Goal: Find specific page/section: Find specific page/section

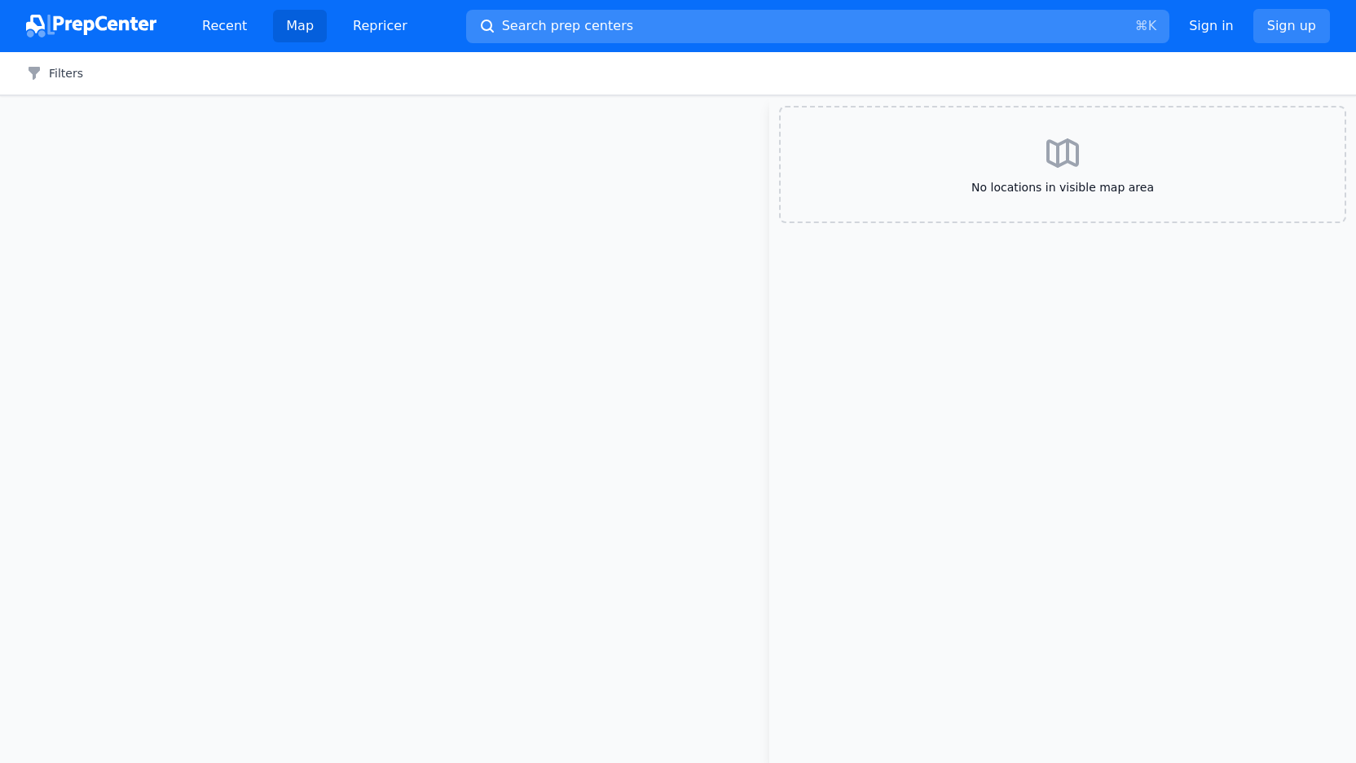
click at [618, 34] on button "Search prep centers ⌘ K" at bounding box center [817, 26] width 703 height 33
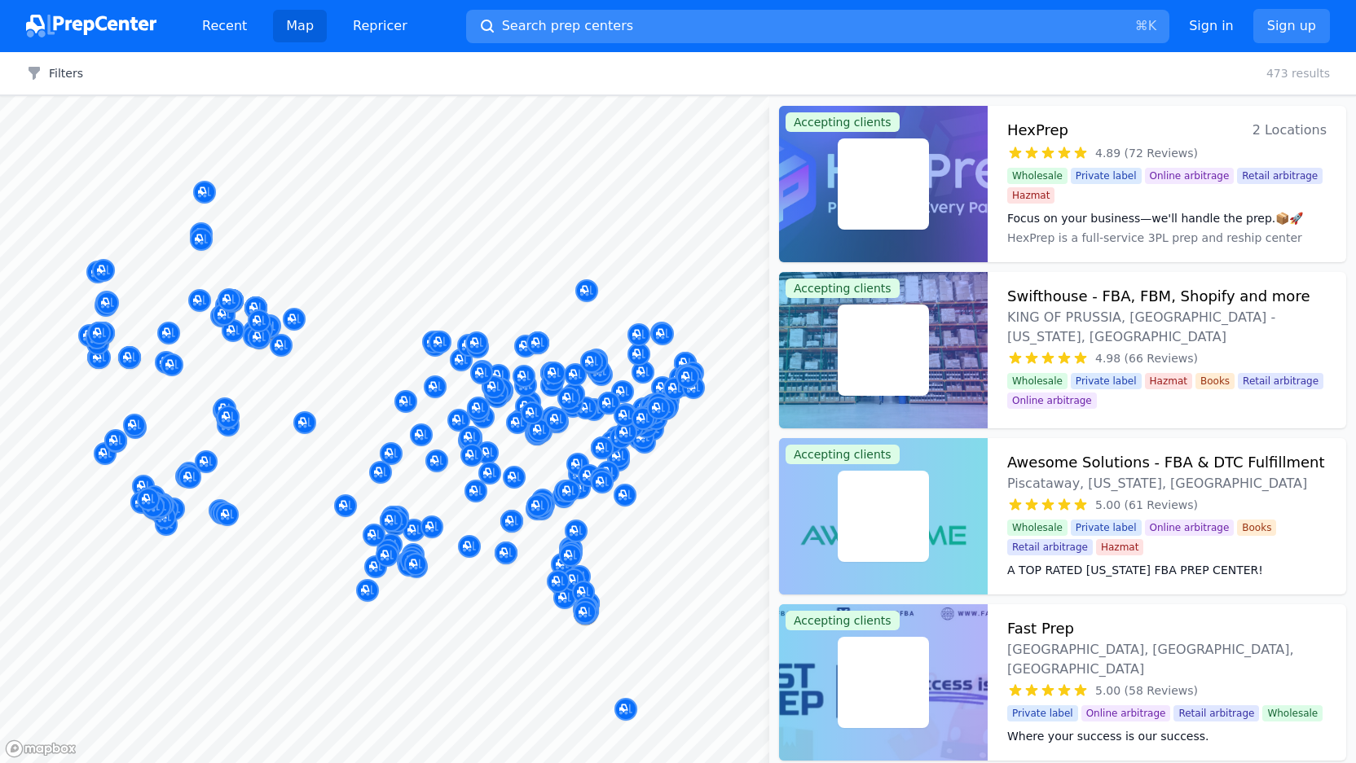
click at [609, 28] on span "Search prep centers" at bounding box center [567, 26] width 131 height 20
click at [522, 15] on button "Search prep centers ⌘ K" at bounding box center [817, 26] width 703 height 33
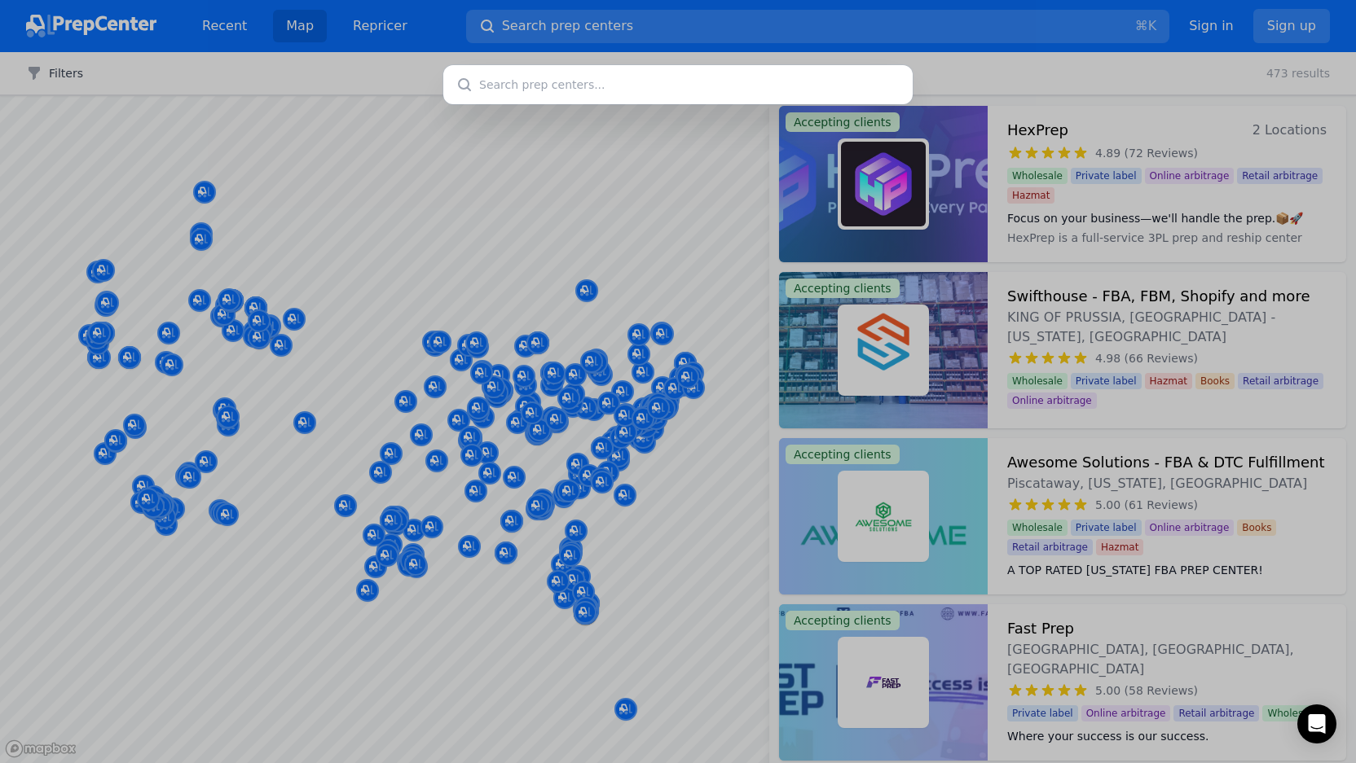
click at [631, 548] on div at bounding box center [678, 381] width 1356 height 763
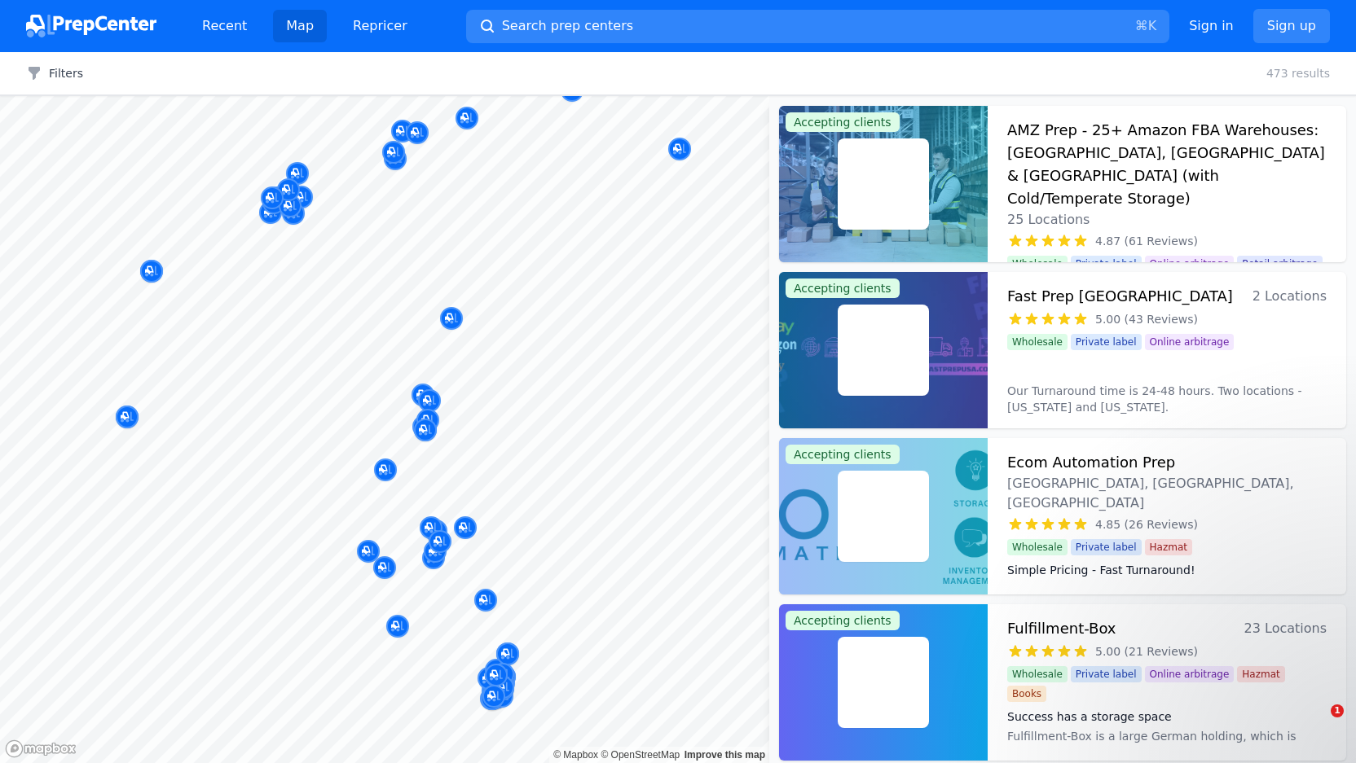
click at [622, 433] on body "Recent Map Repricer Search prep centers ⌘ K Open main menu Sign in Sign up Filt…" at bounding box center [678, 381] width 1356 height 763
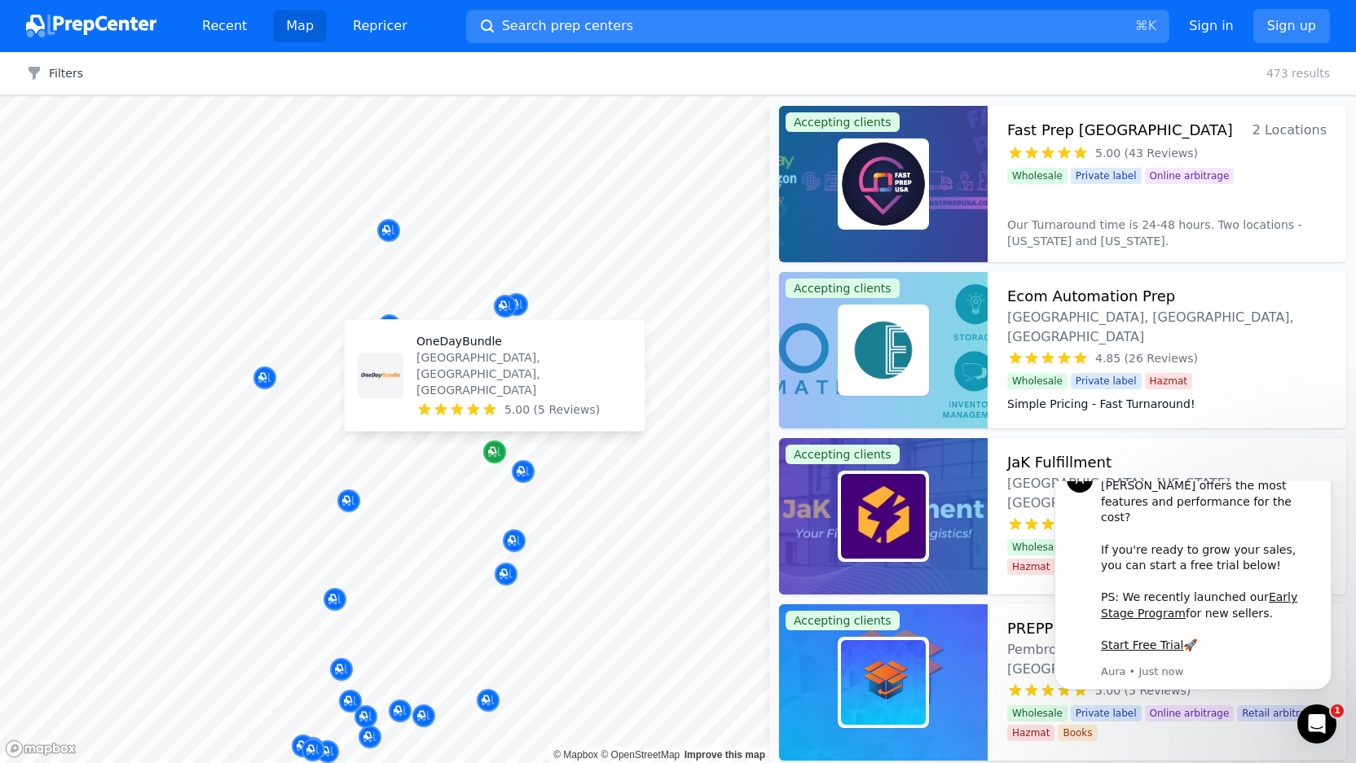
click at [495, 452] on icon "Map marker" at bounding box center [494, 452] width 13 height 16
click at [488, 451] on div "Map marker" at bounding box center [494, 452] width 23 height 23
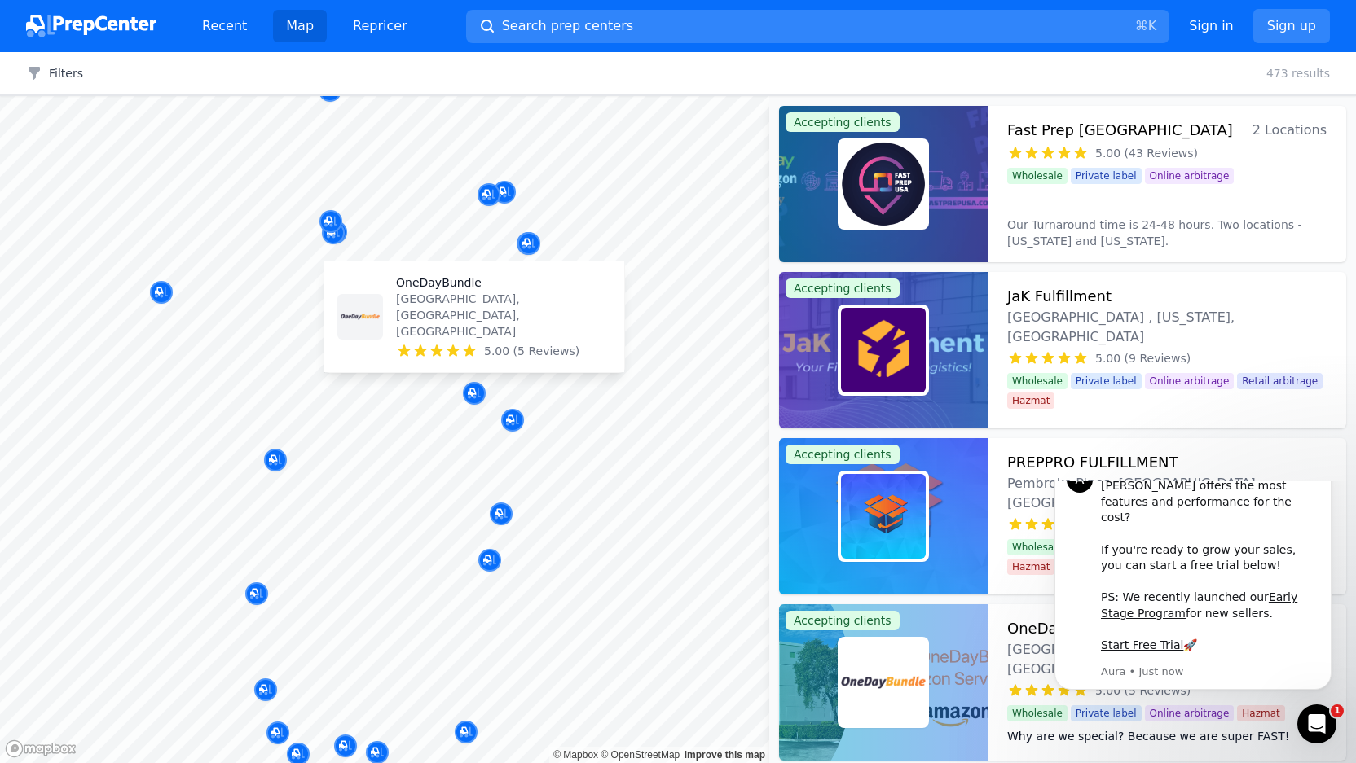
click at [450, 291] on p "OneDayBundle" at bounding box center [503, 283] width 215 height 16
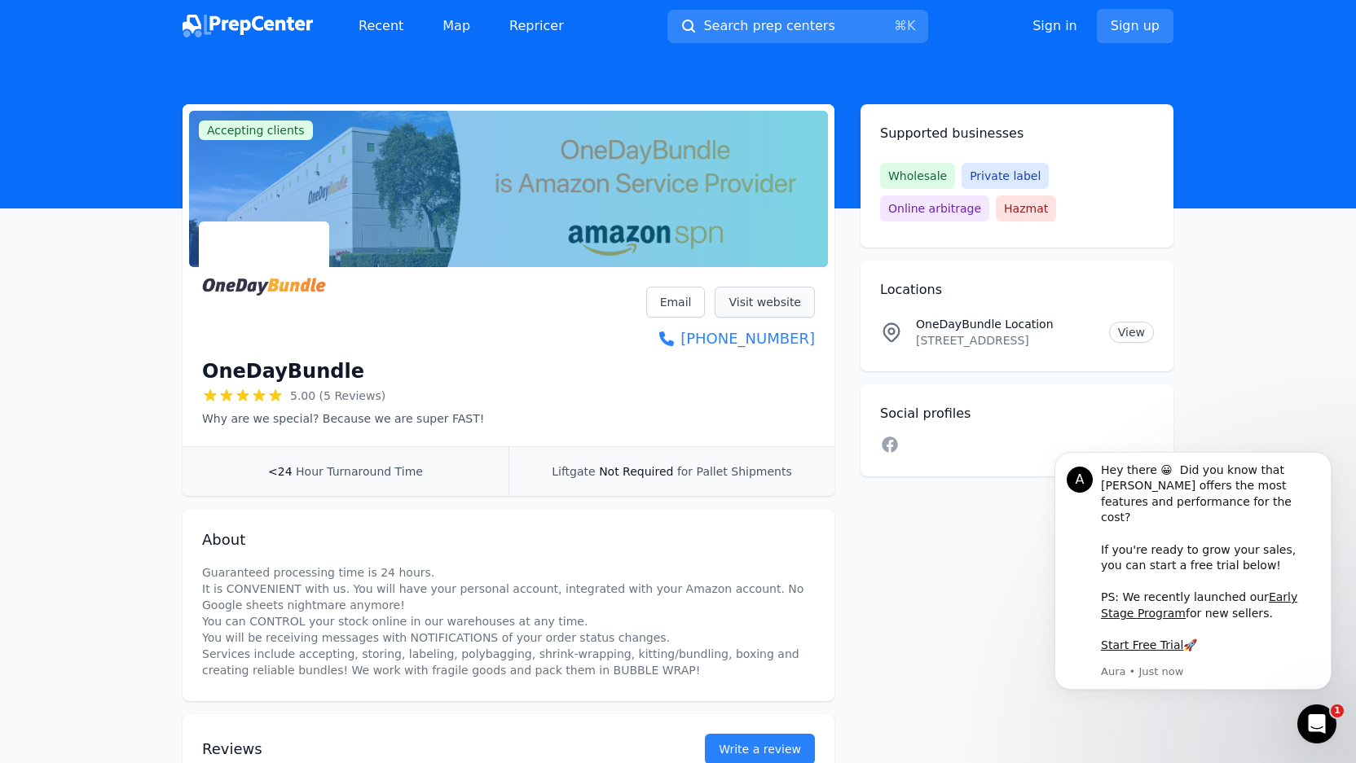
click at [770, 304] on link "Visit website" at bounding box center [765, 302] width 100 height 31
